Goal: Information Seeking & Learning: Learn about a topic

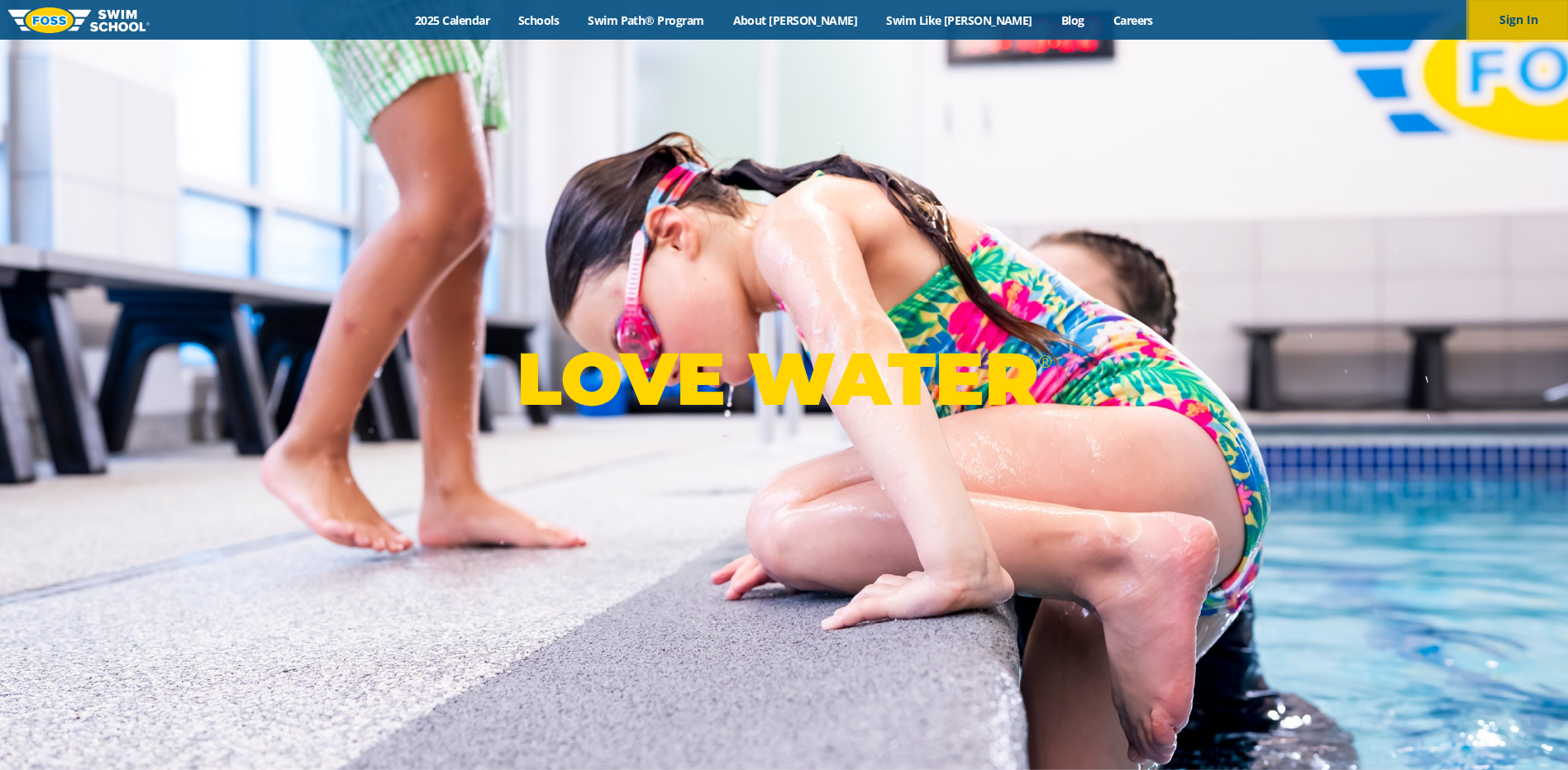
click at [1536, 20] on button "Sign In" at bounding box center [1518, 20] width 99 height 40
click at [504, 15] on link "2025 Calendar" at bounding box center [452, 20] width 103 height 16
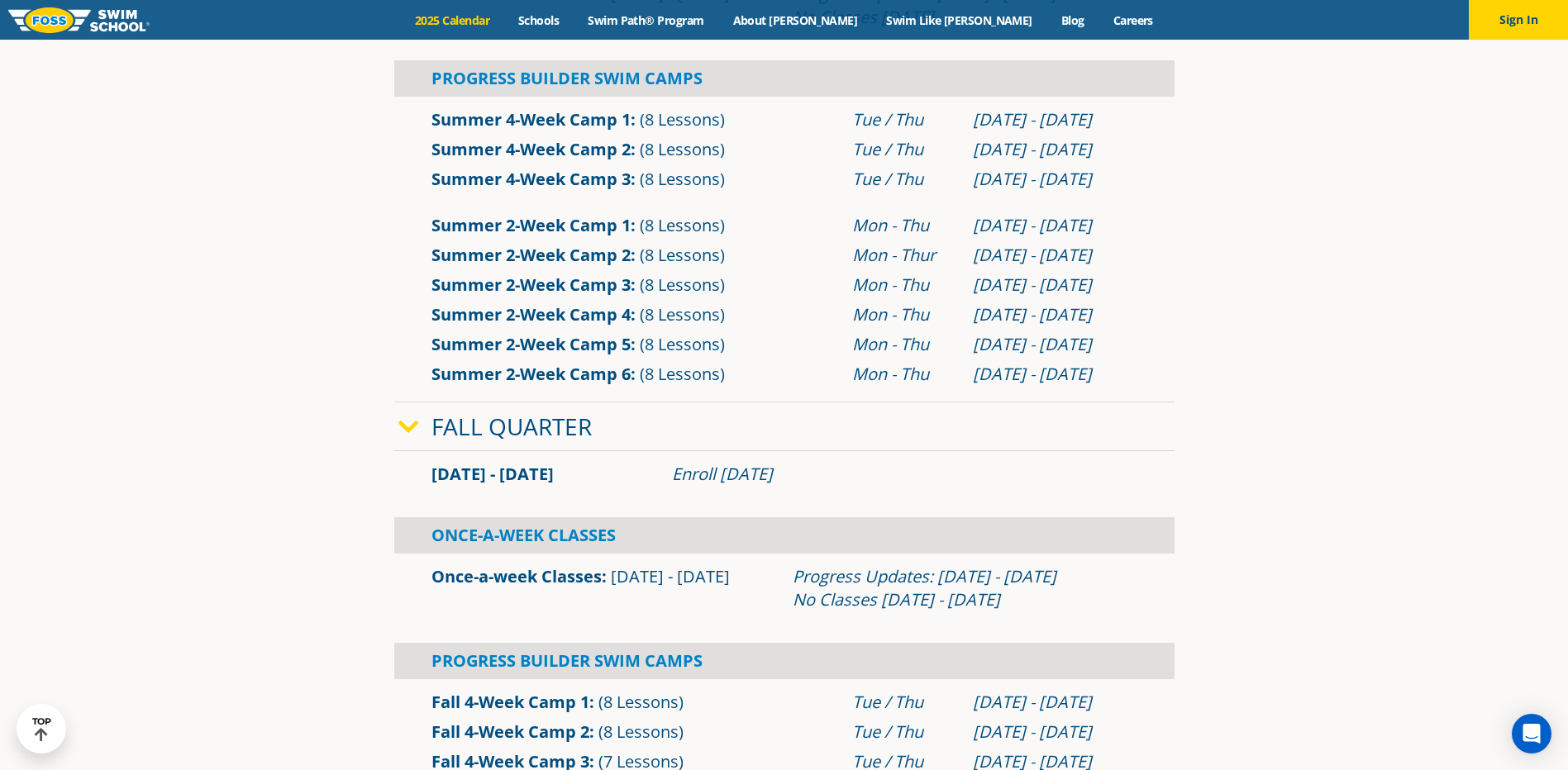
scroll to position [826, 0]
click at [442, 469] on span "[DATE] - [DATE]" at bounding box center [492, 474] width 123 height 23
click at [527, 430] on link "Fall Quarter" at bounding box center [511, 426] width 160 height 31
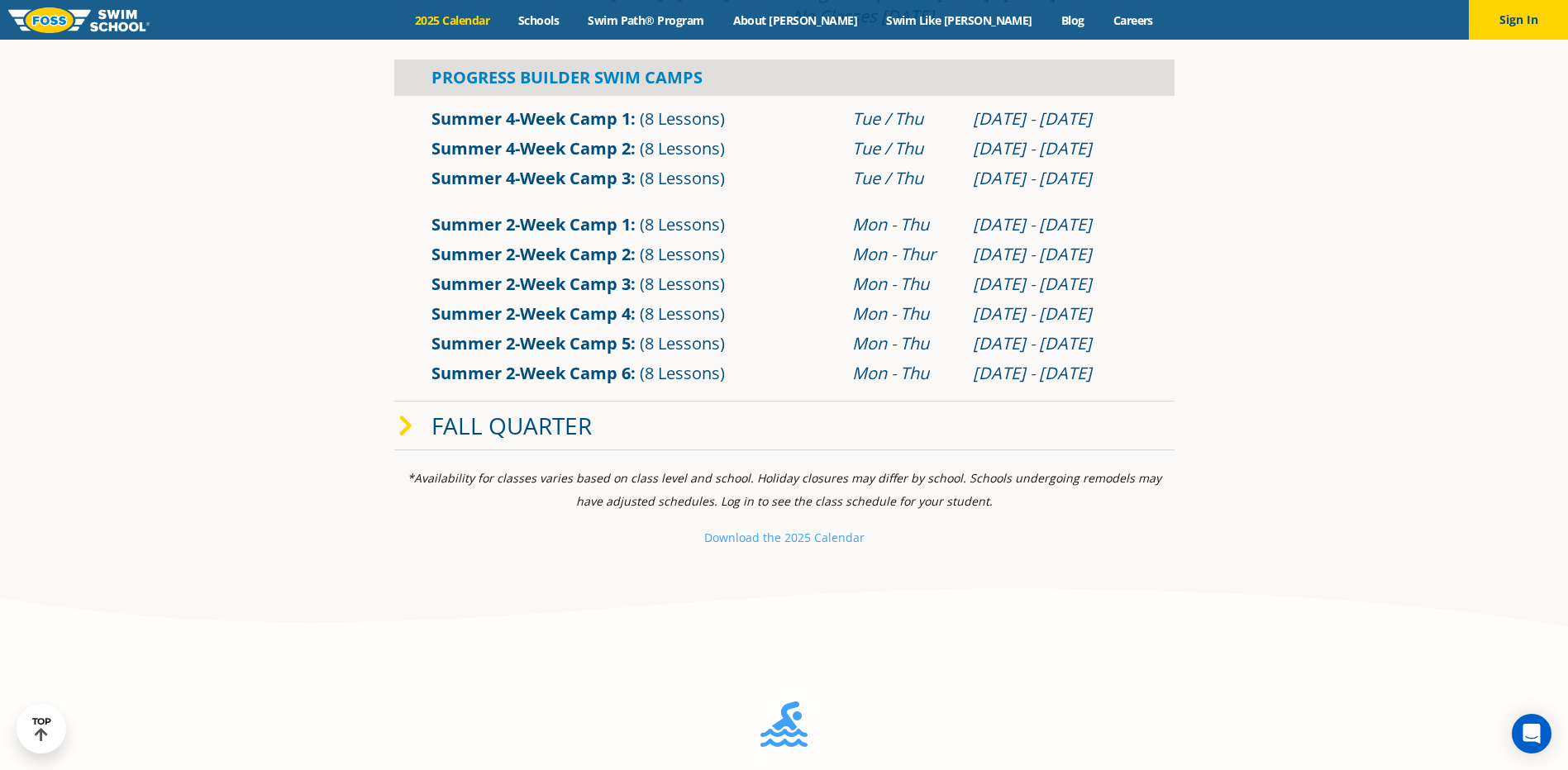
click at [527, 430] on link "Fall Quarter" at bounding box center [511, 426] width 160 height 31
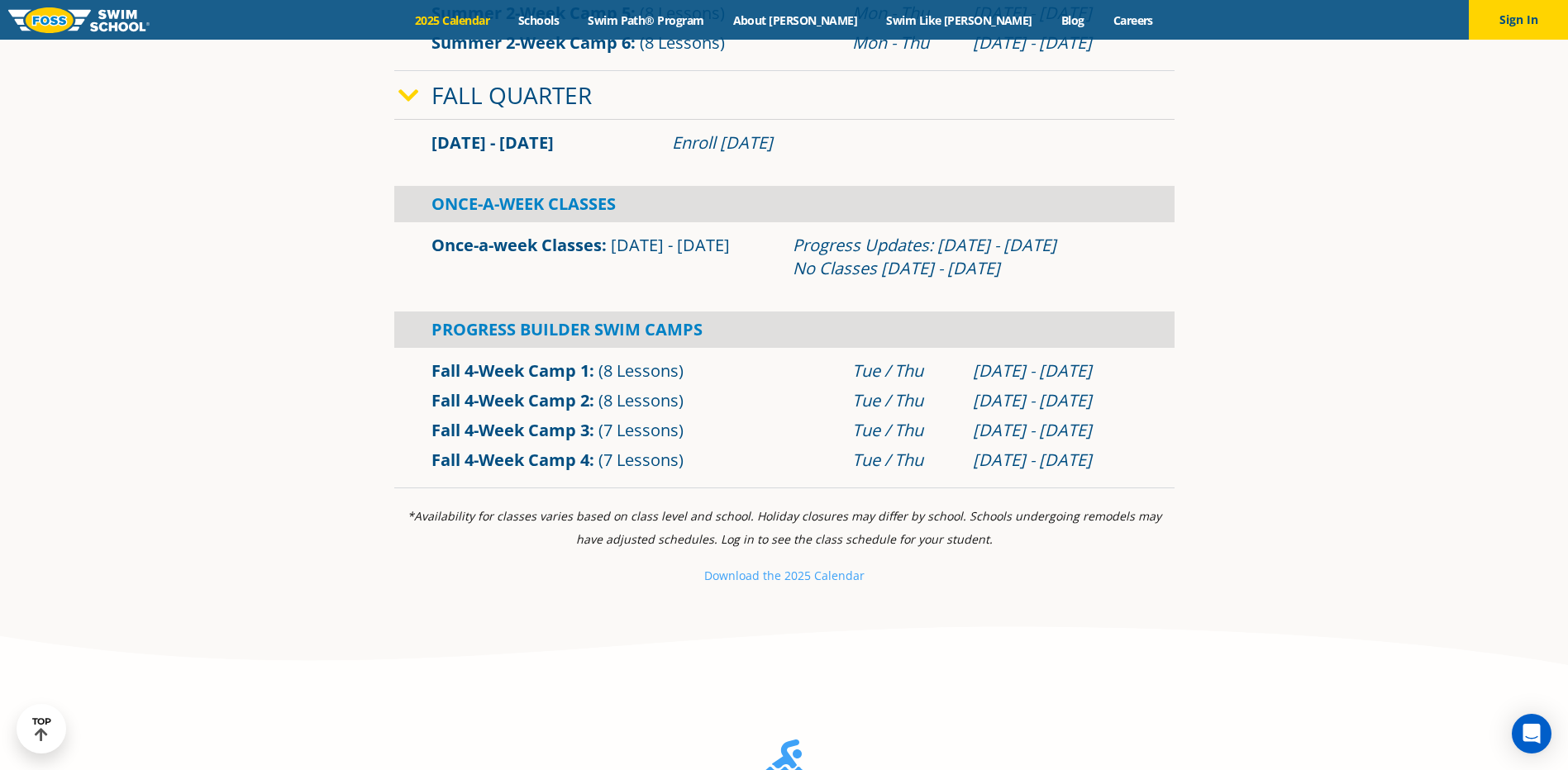
scroll to position [1239, 0]
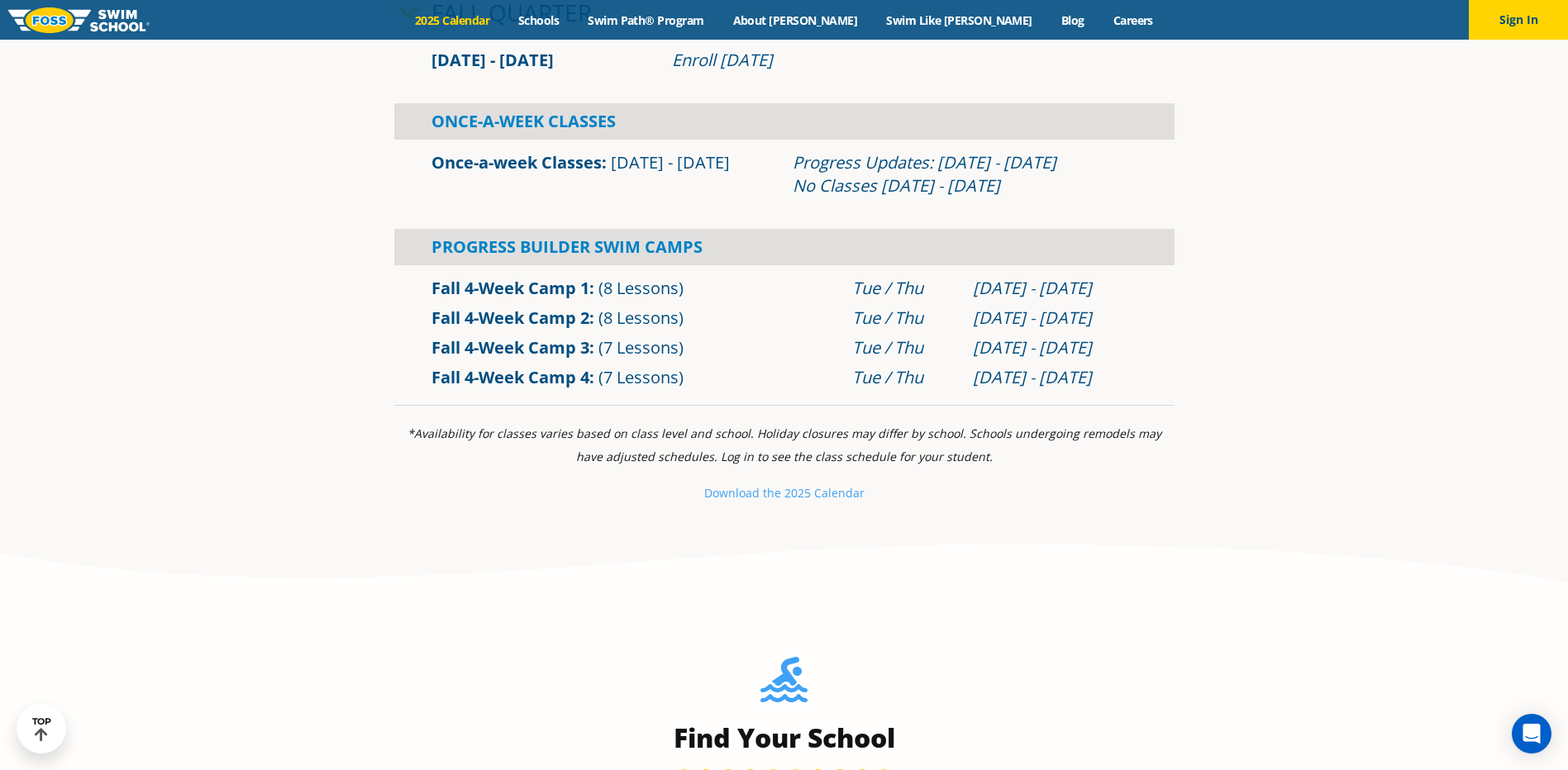
click at [767, 501] on p "Download th e 2025 Calendar" at bounding box center [785, 493] width 781 height 23
click at [767, 493] on small "Download th" at bounding box center [739, 493] width 70 height 16
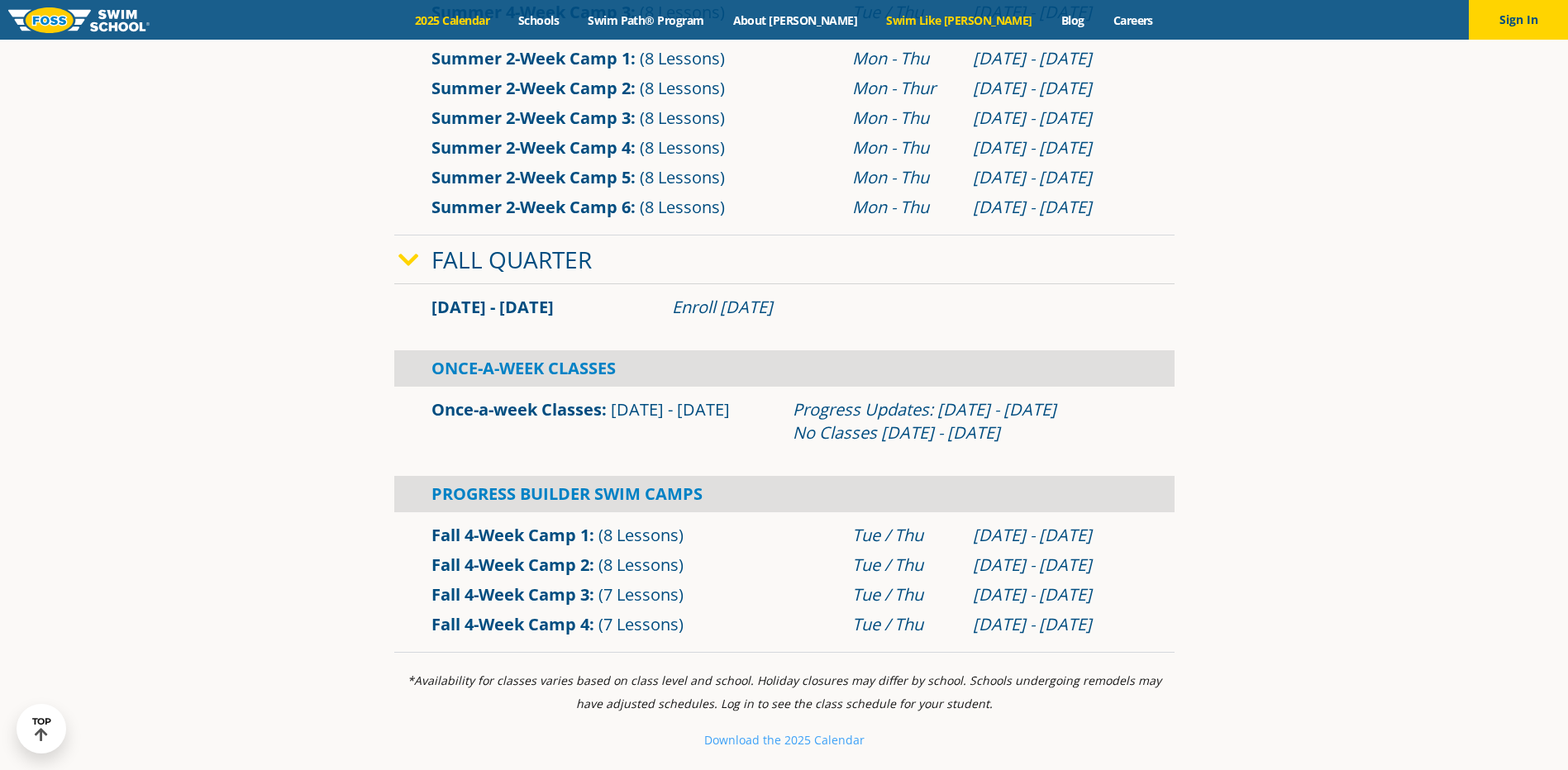
scroll to position [992, 0]
click at [574, 20] on link "Schools" at bounding box center [539, 20] width 70 height 16
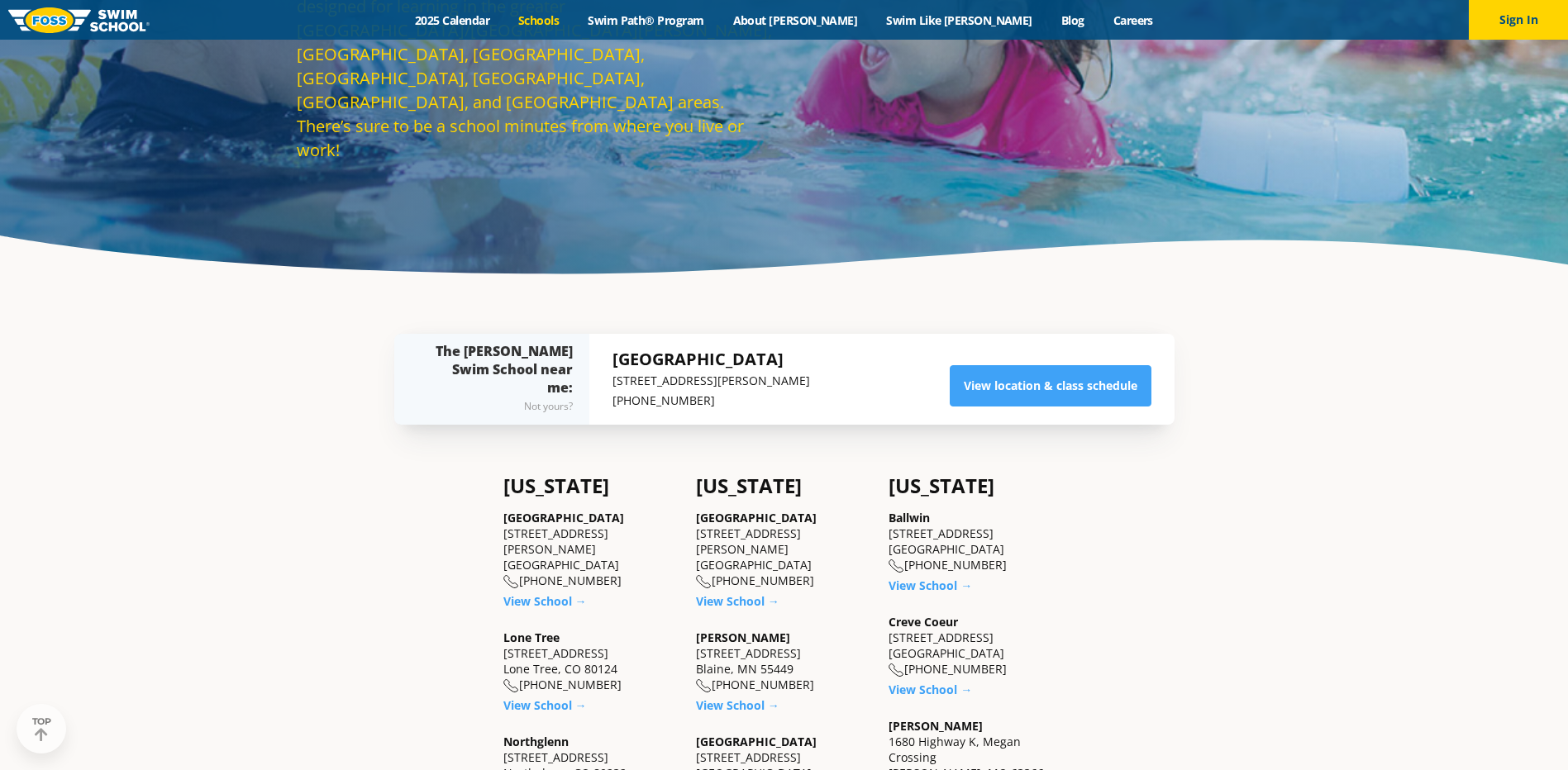
scroll to position [248, 0]
click at [1040, 393] on link "View location & class schedule" at bounding box center [1051, 385] width 202 height 42
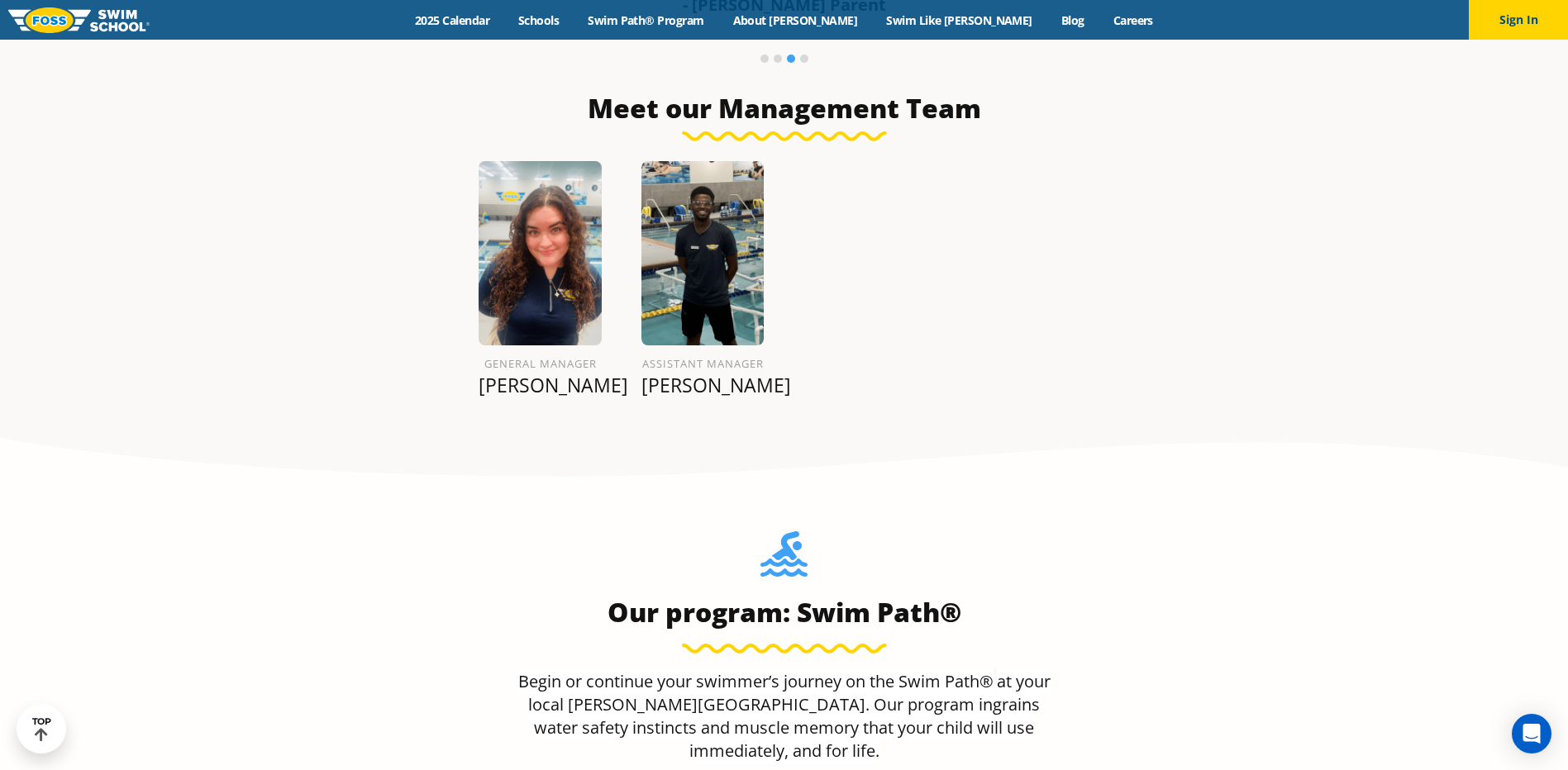
scroll to position [1322, 0]
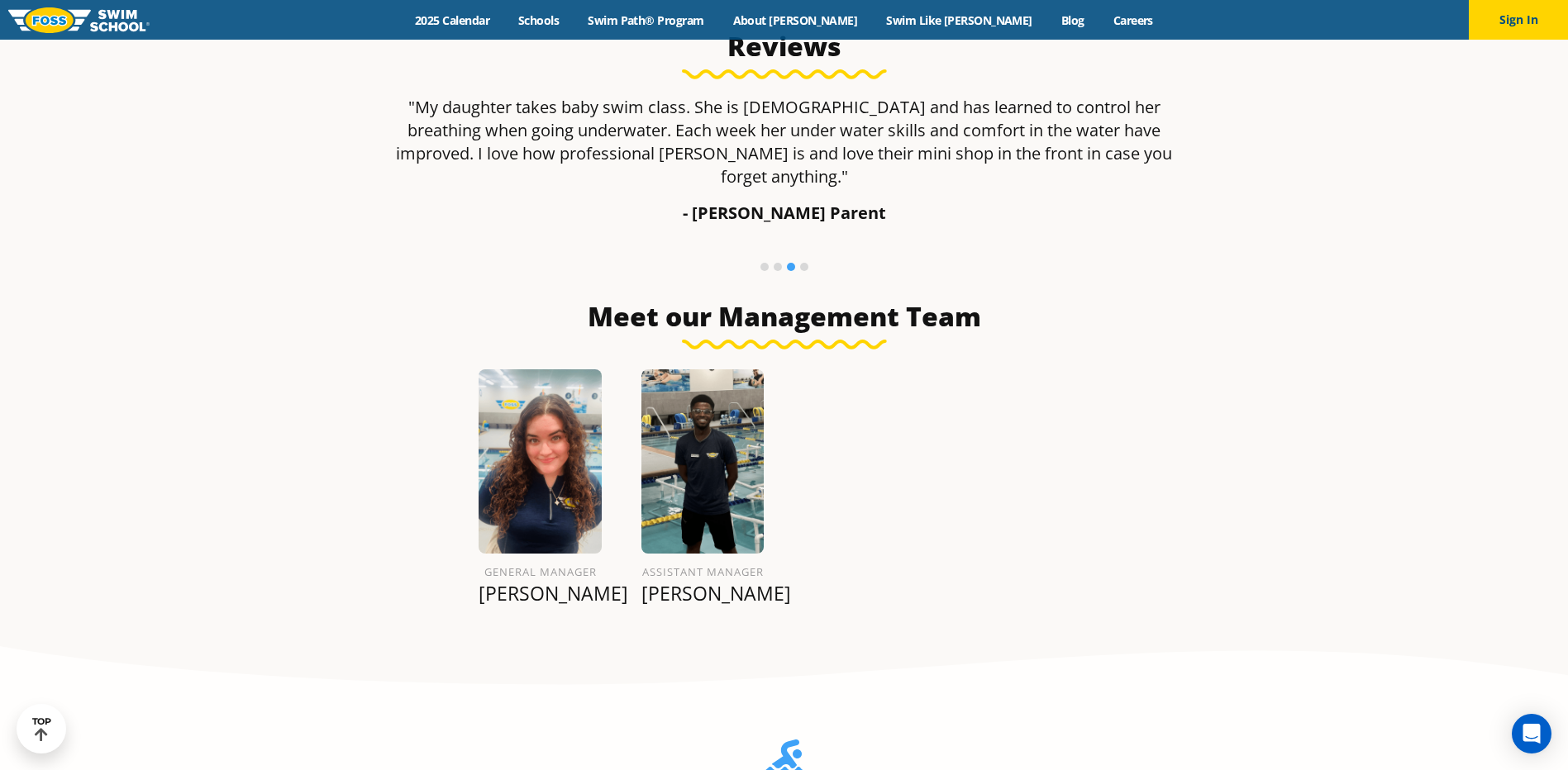
click at [744, 29] on div "Menu 2025 Calendar Schools Swim Path® Program About FOSS Swim Like Regan Blog C…" at bounding box center [784, 20] width 1568 height 40
click at [718, 20] on link "Swim Path® Program" at bounding box center [646, 20] width 144 height 16
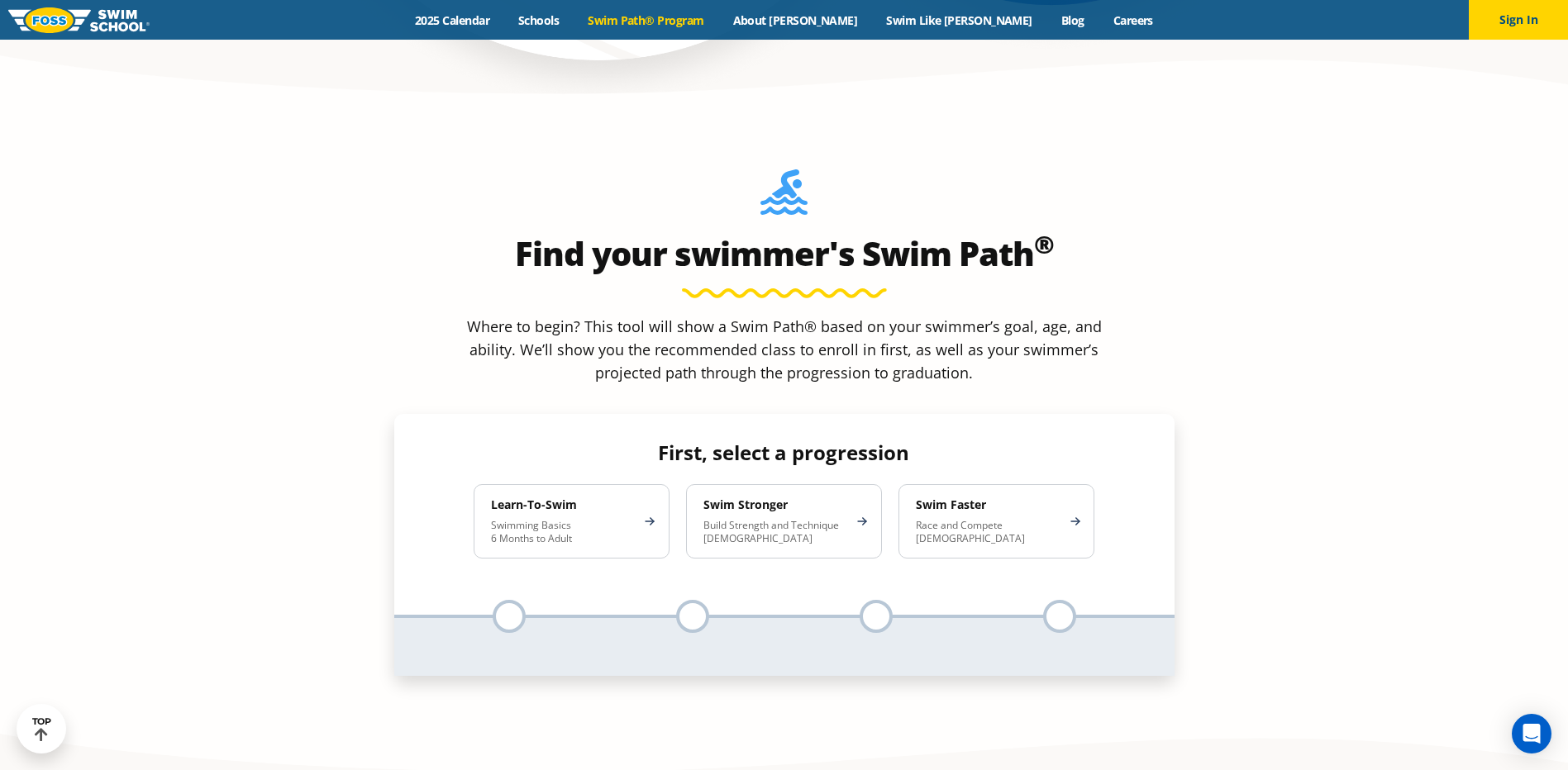
scroll to position [1488, 0]
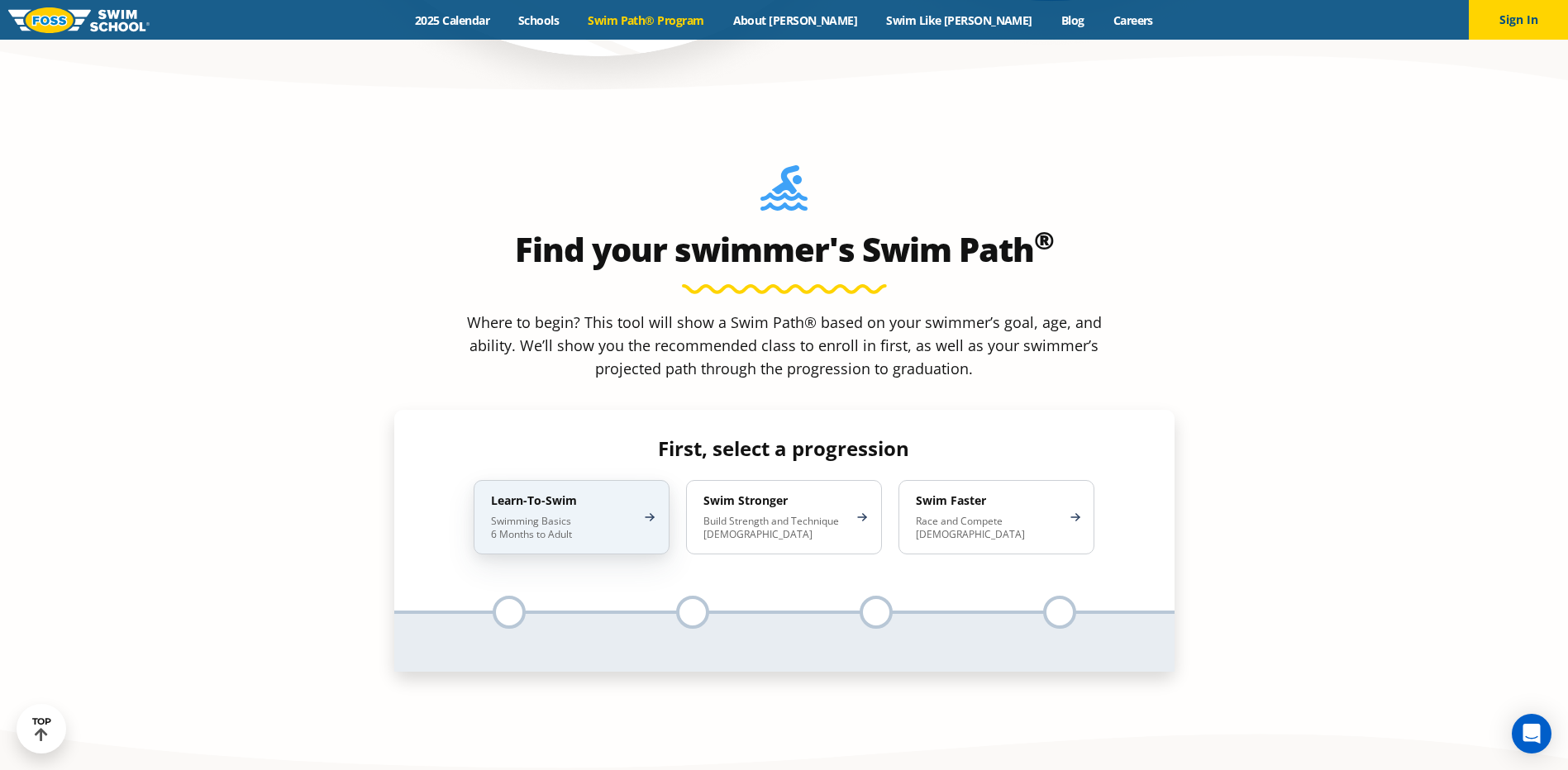
click at [581, 480] on div "Learn-To-Swim Swimming Basics 6 Months to Adult" at bounding box center [571, 517] width 196 height 75
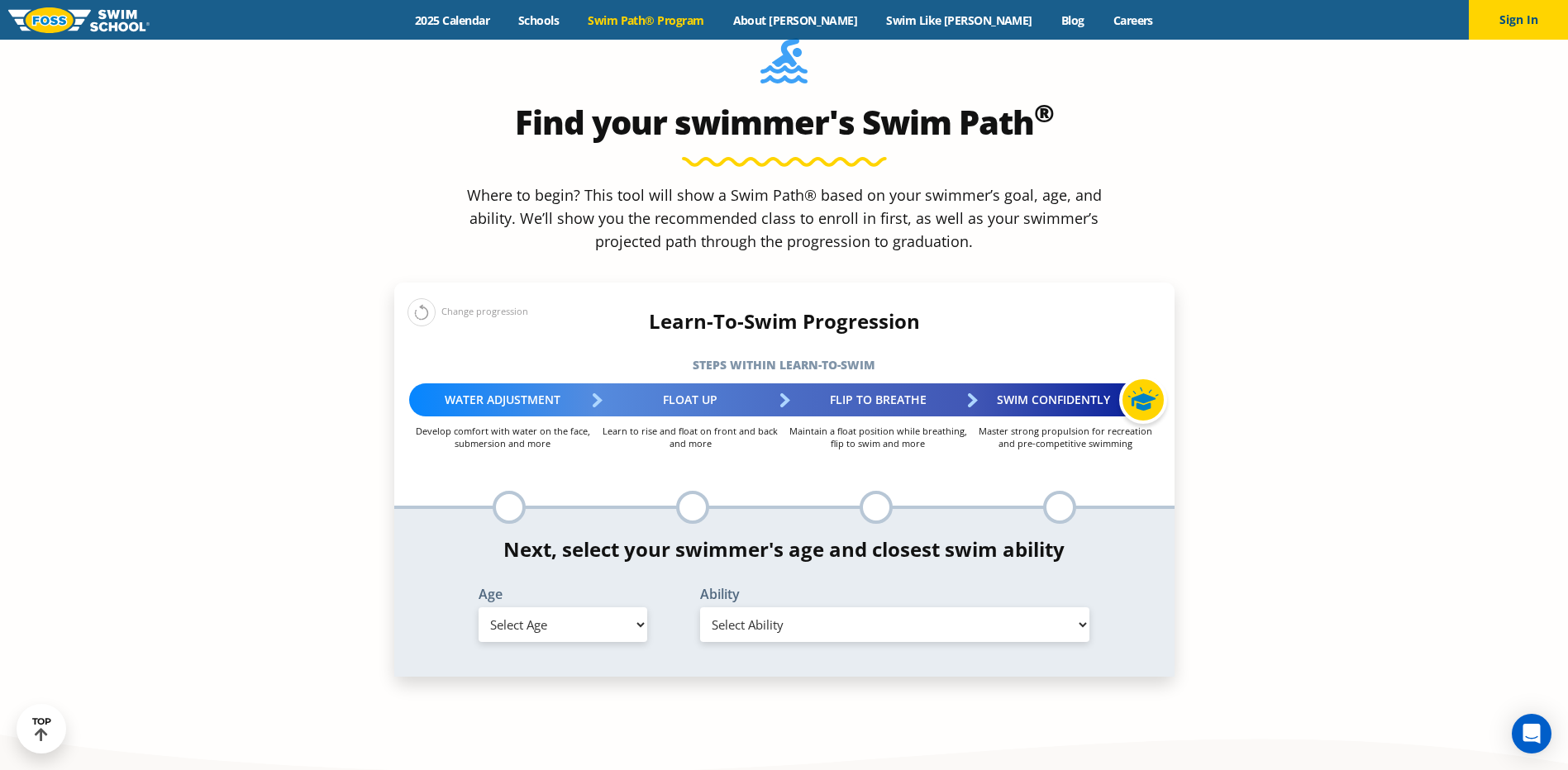
scroll to position [1653, 0]
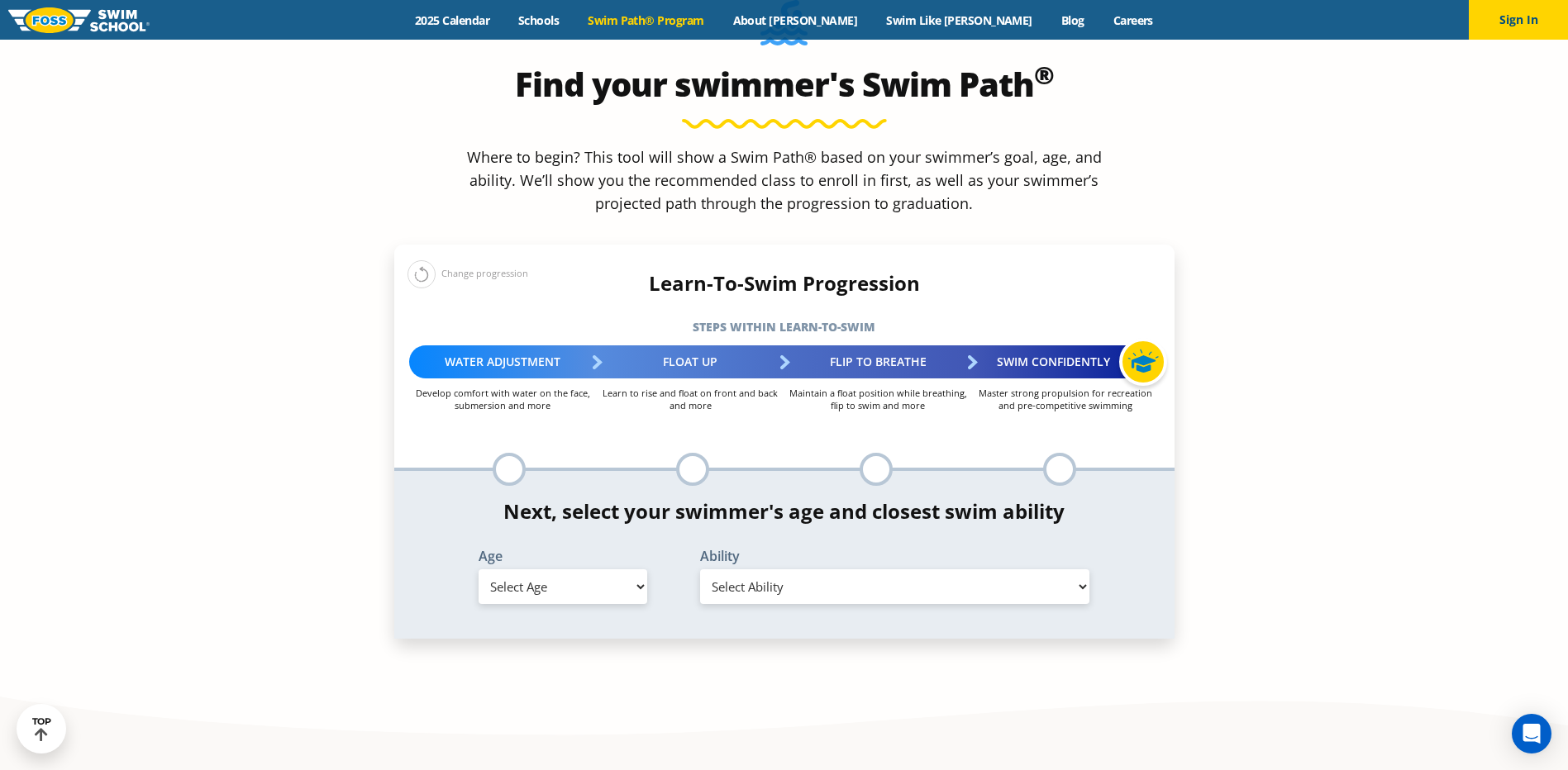
click at [593, 569] on select "Select Age [DEMOGRAPHIC_DATA] months - 1 year 1 year 2 years 3 years 4 years 5 …" at bounding box center [563, 587] width 169 height 35
select select "2-years"
click at [479, 569] on select "Select Age [DEMOGRAPHIC_DATA] months - 1 year 1 year 2 years 3 years 4 years 5 …" at bounding box center [563, 587] width 169 height 35
click at [815, 569] on select "Select Ability First in-water experience Comfortable with water poured over the…" at bounding box center [894, 587] width 390 height 35
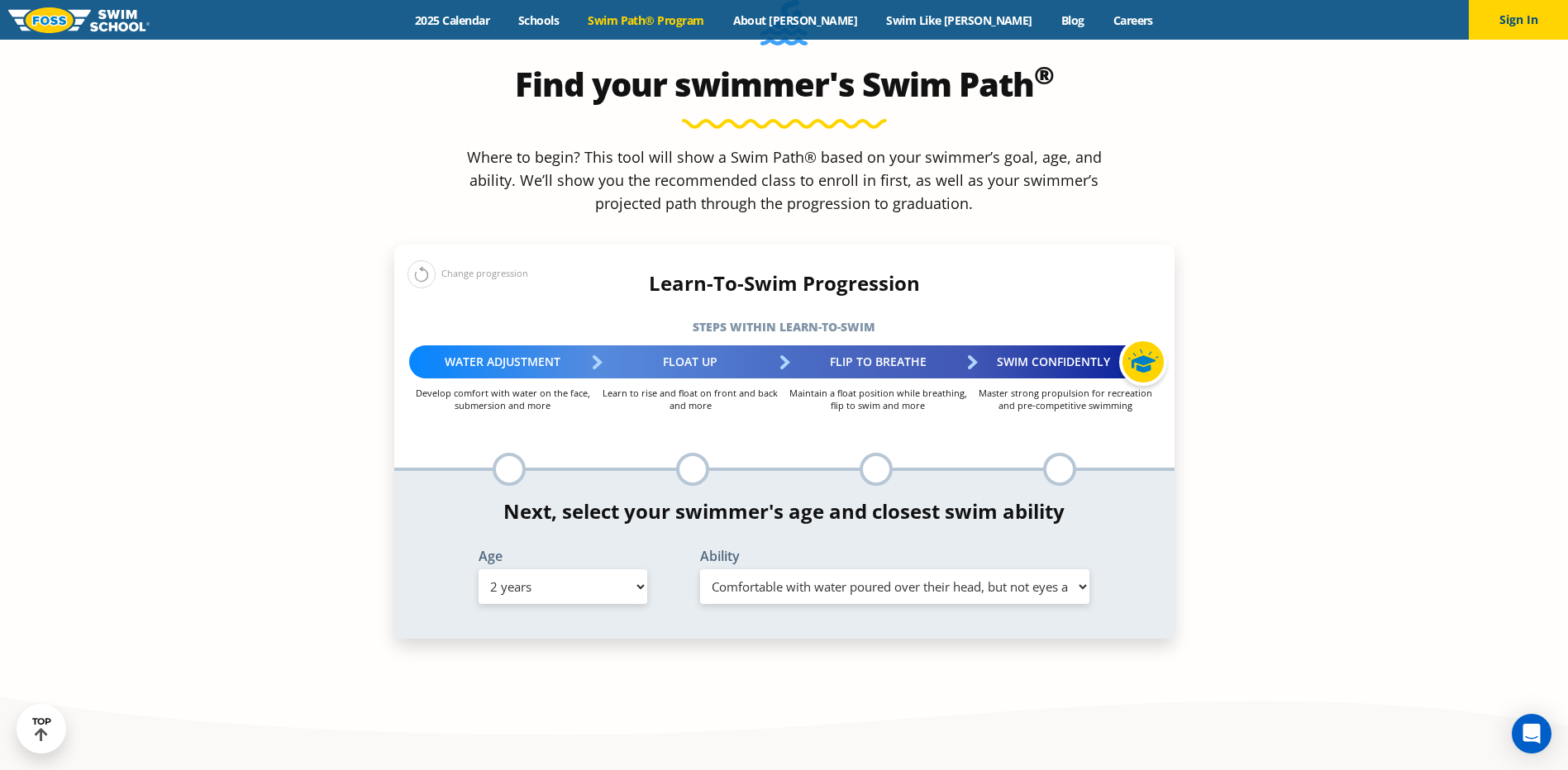
click at [700, 569] on select "Select Ability First in-water experience Comfortable with water poured over the…" at bounding box center [894, 587] width 390 height 35
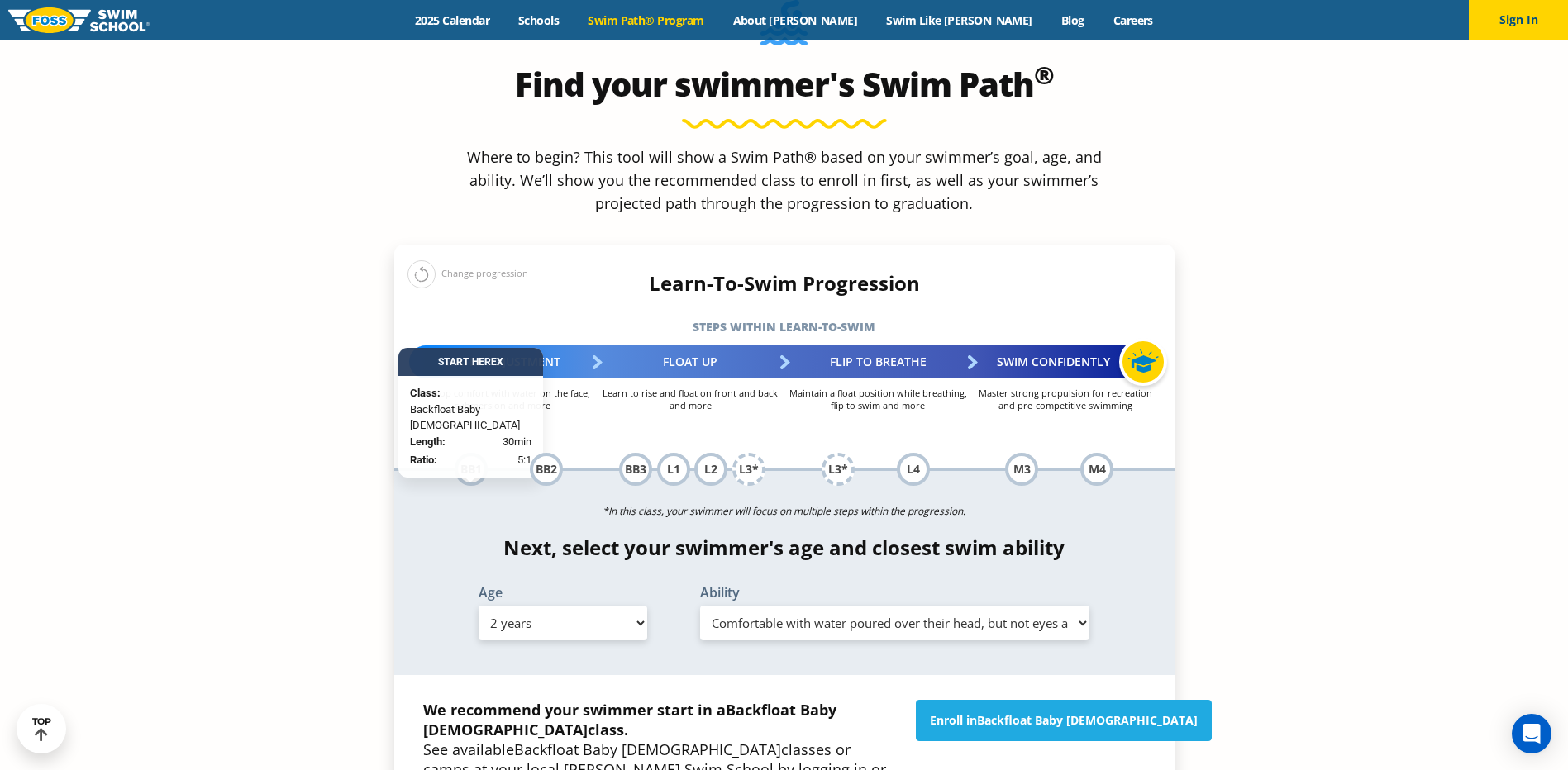
click at [964, 606] on select "Select Ability First in-water experience Comfortable with water poured over the…" at bounding box center [894, 623] width 390 height 35
click at [700, 606] on select "Select Ability First in-water experience Comfortable with water poured over the…" at bounding box center [894, 623] width 390 height 35
click at [868, 606] on select "Select Ability First in-water experience Comfortable with water poured over the…" at bounding box center [894, 623] width 390 height 35
click at [700, 606] on select "Select Ability First in-water experience Comfortable with water poured over the…" at bounding box center [894, 623] width 390 height 35
click at [611, 606] on select "Select Age [DEMOGRAPHIC_DATA] months - 1 year 1 year 2 years 3 years 4 years 5 …" at bounding box center [563, 623] width 169 height 35
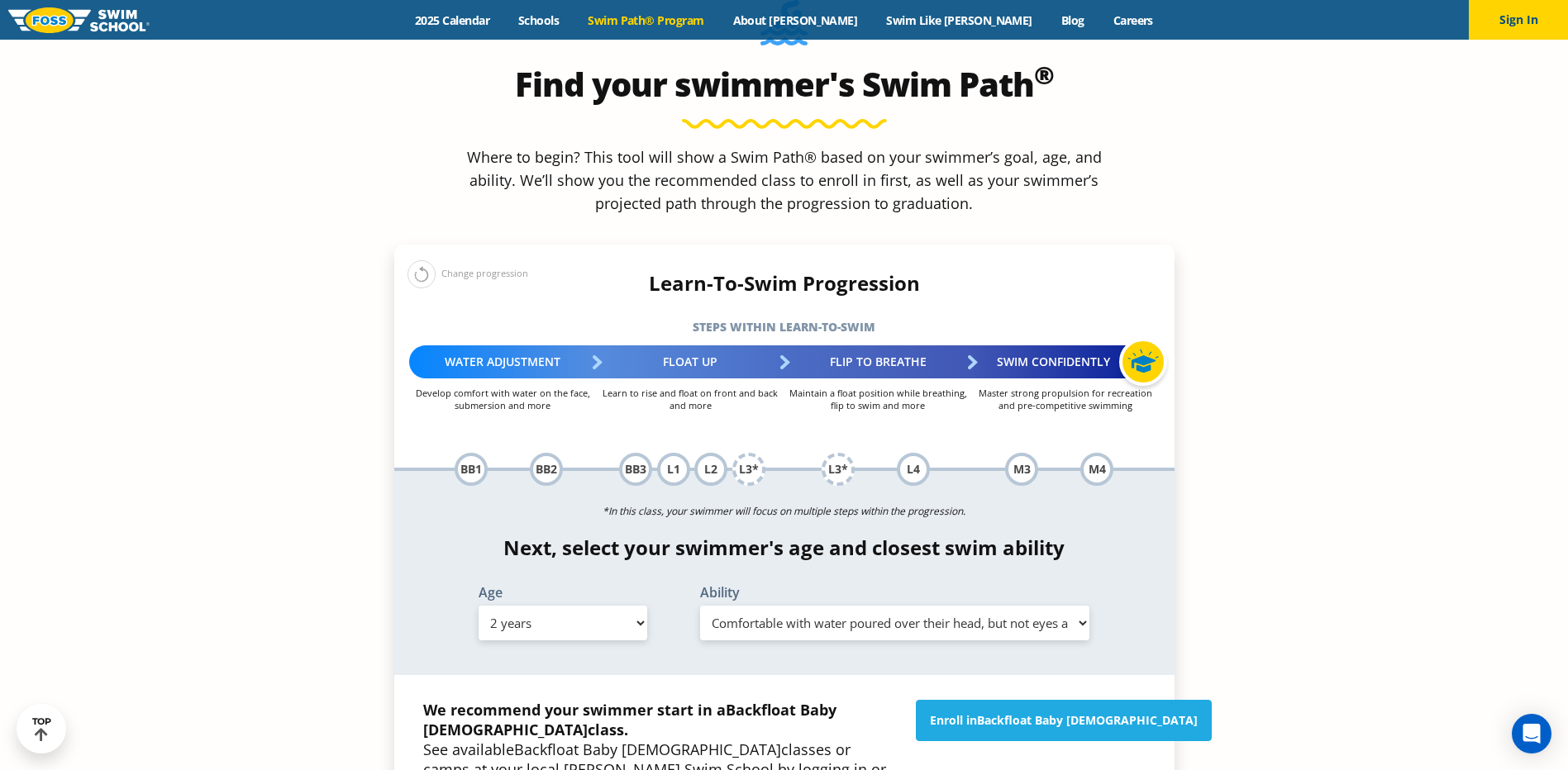
click at [611, 606] on select "Select Age [DEMOGRAPHIC_DATA] months - 1 year 1 year 2 years 3 years 4 years 5 …" at bounding box center [563, 623] width 169 height 35
click at [830, 606] on select "Select Ability First in-water experience Comfortable with water poured over the…" at bounding box center [894, 623] width 390 height 35
click at [700, 606] on select "Select Ability First in-water experience Comfortable with water poured over the…" at bounding box center [894, 623] width 390 height 35
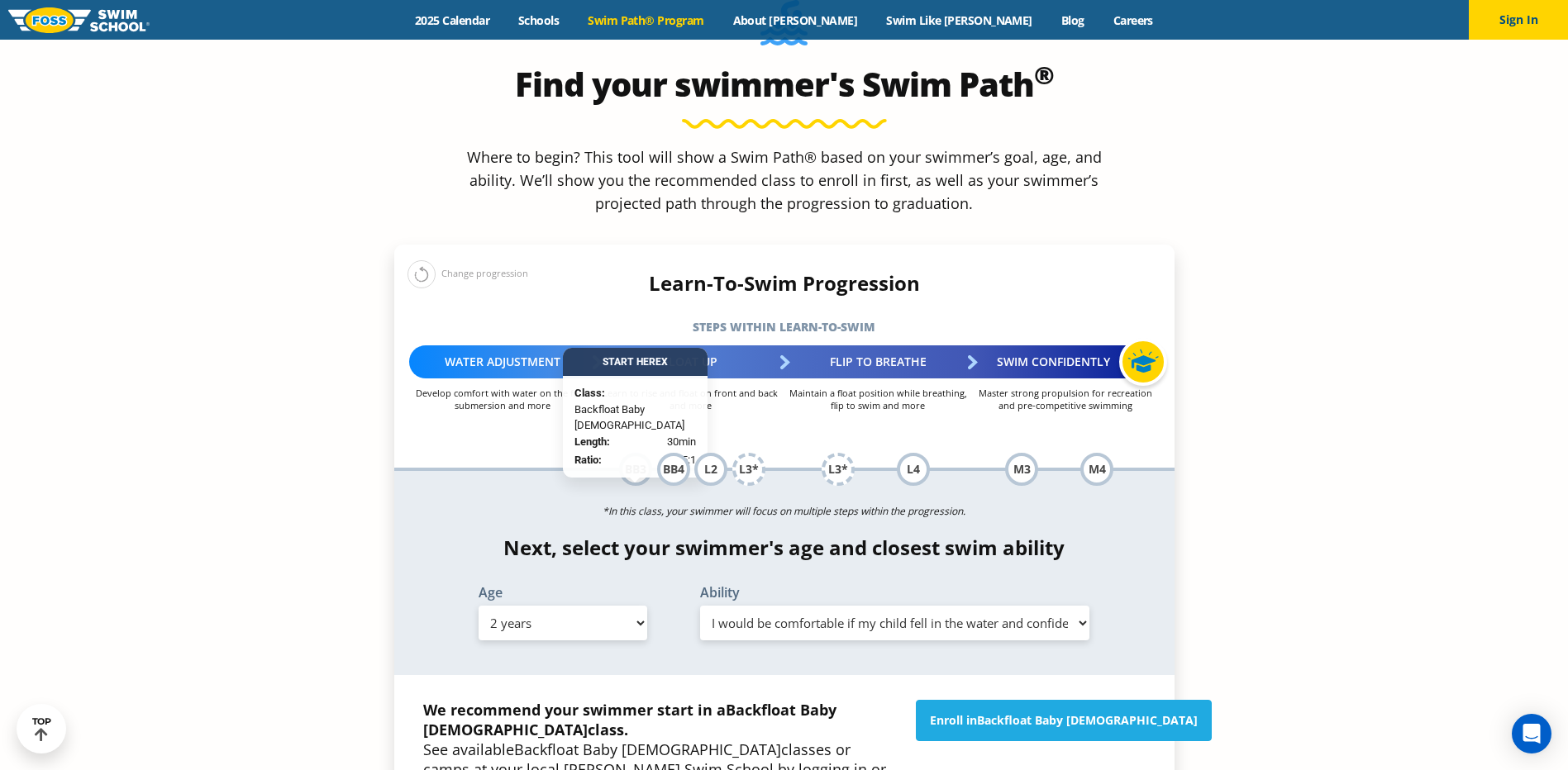
click at [811, 606] on select "Select Ability First in-water experience Comfortable with water poured over the…" at bounding box center [894, 623] width 390 height 35
select select "2-years-i-would-be-comfortable-if-my-child-fell-in-the-water-and-confident-they…"
click at [700, 606] on select "Select Ability First in-water experience Comfortable with water poured over the…" at bounding box center [894, 623] width 390 height 35
